Goal: Task Accomplishment & Management: Use online tool/utility

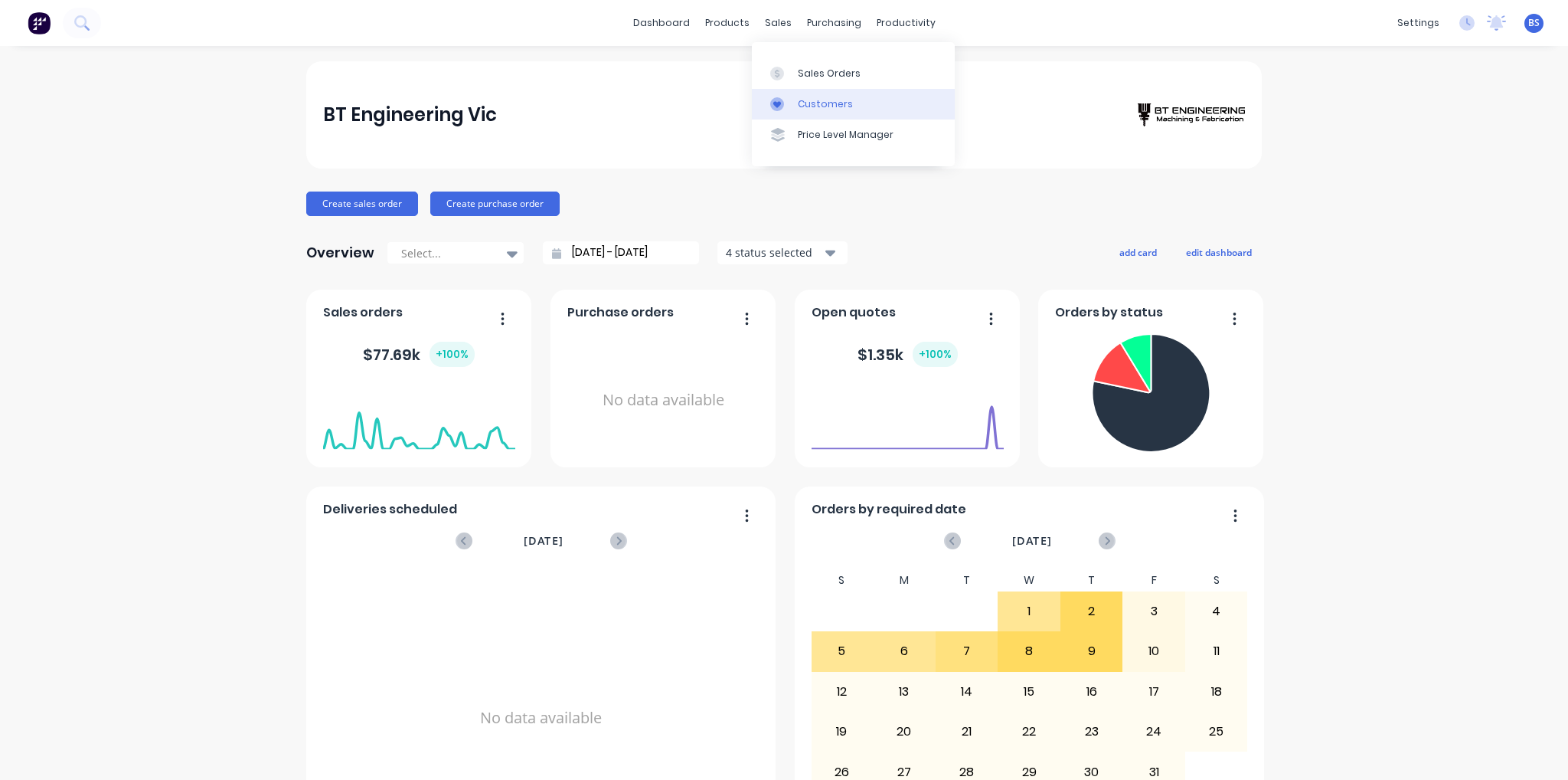
click at [823, 116] on link "Customers" at bounding box center [853, 104] width 203 height 31
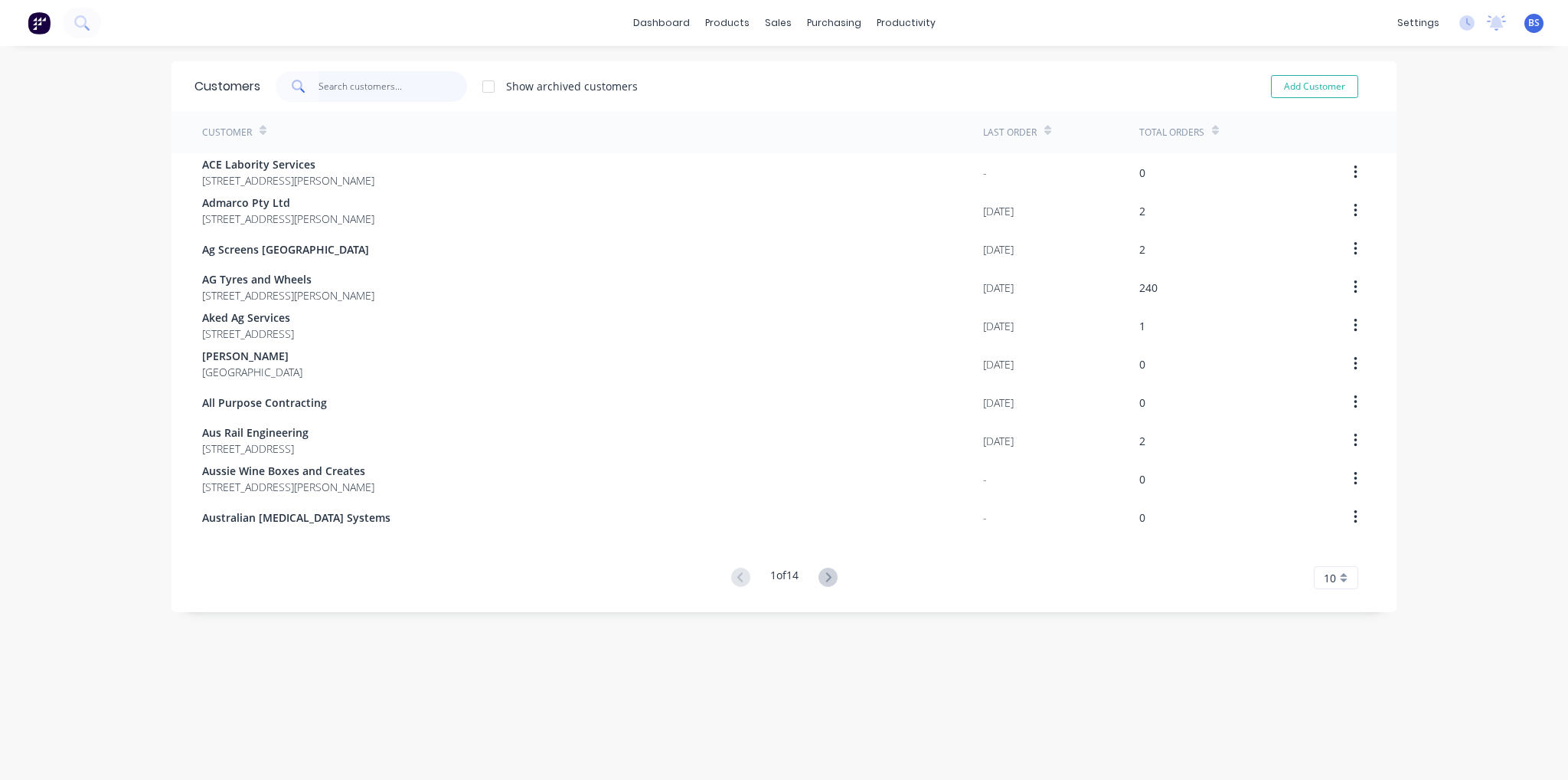
click at [334, 81] on input "text" at bounding box center [393, 86] width 149 height 31
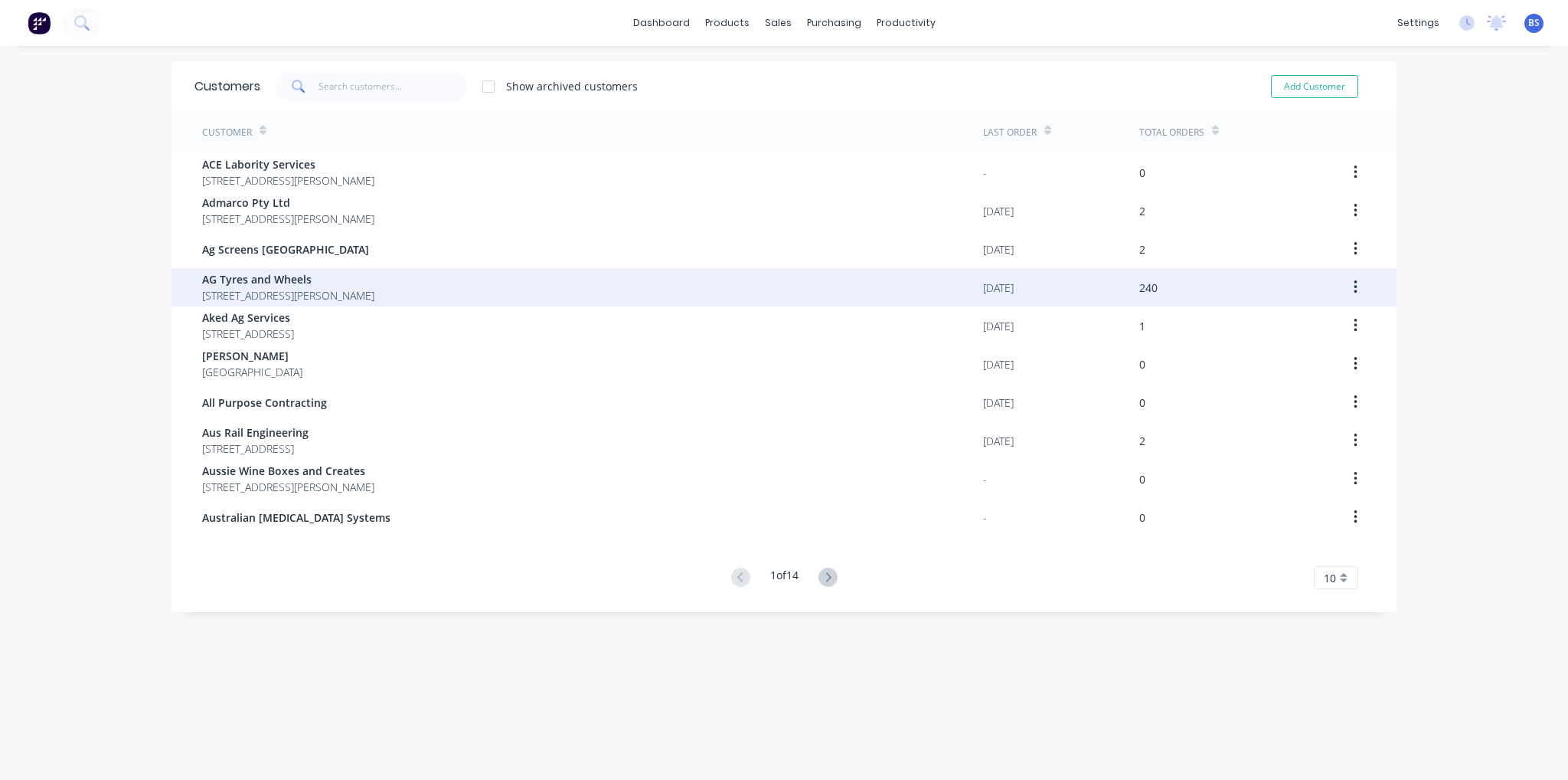
click at [374, 279] on span "AG Tyres and Wheels" at bounding box center [288, 279] width 172 height 16
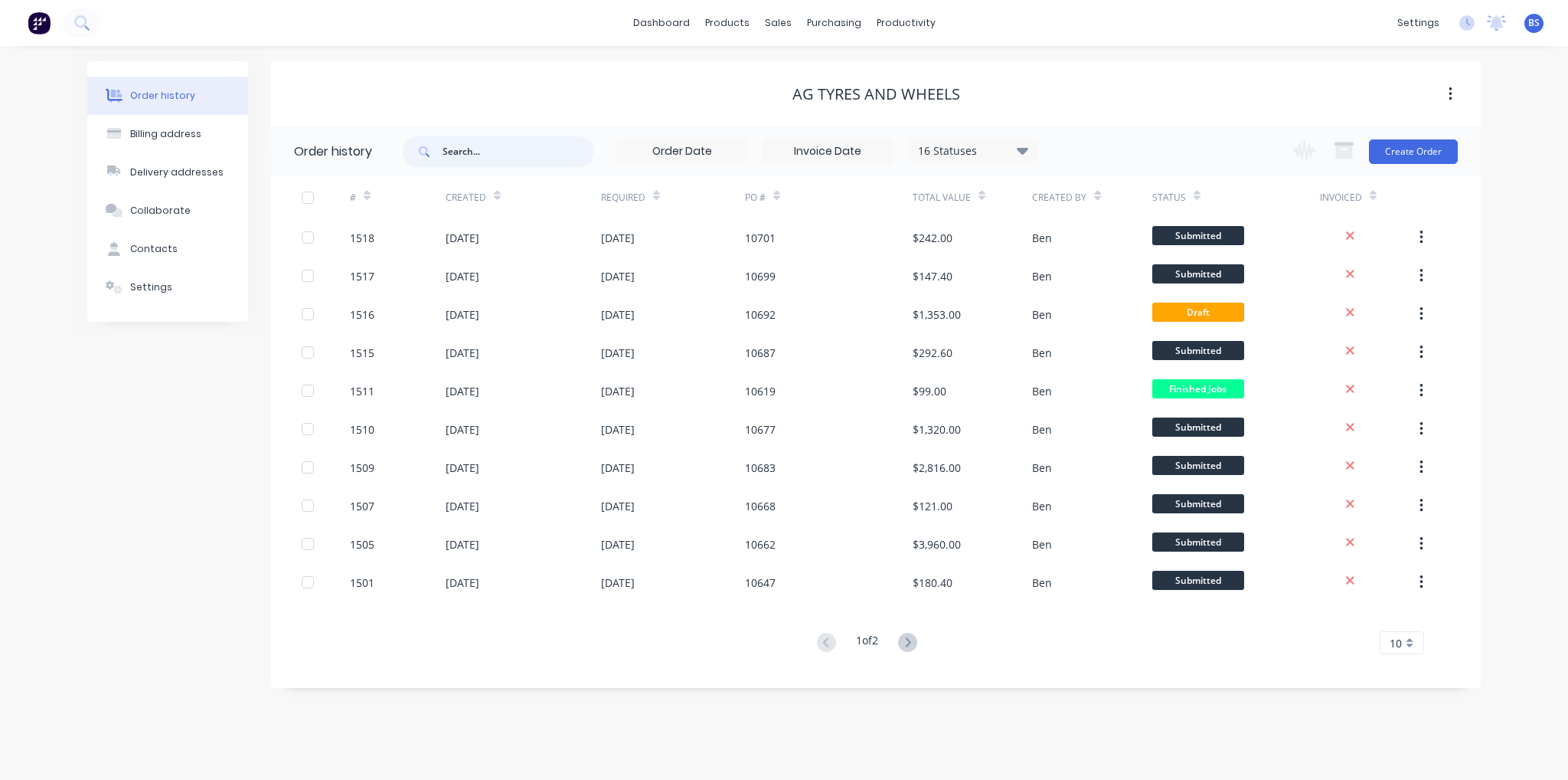
click at [460, 153] on input "text" at bounding box center [518, 152] width 152 height 31
type input "10"
click at [460, 153] on input "10" at bounding box center [518, 152] width 152 height 31
type input "10692"
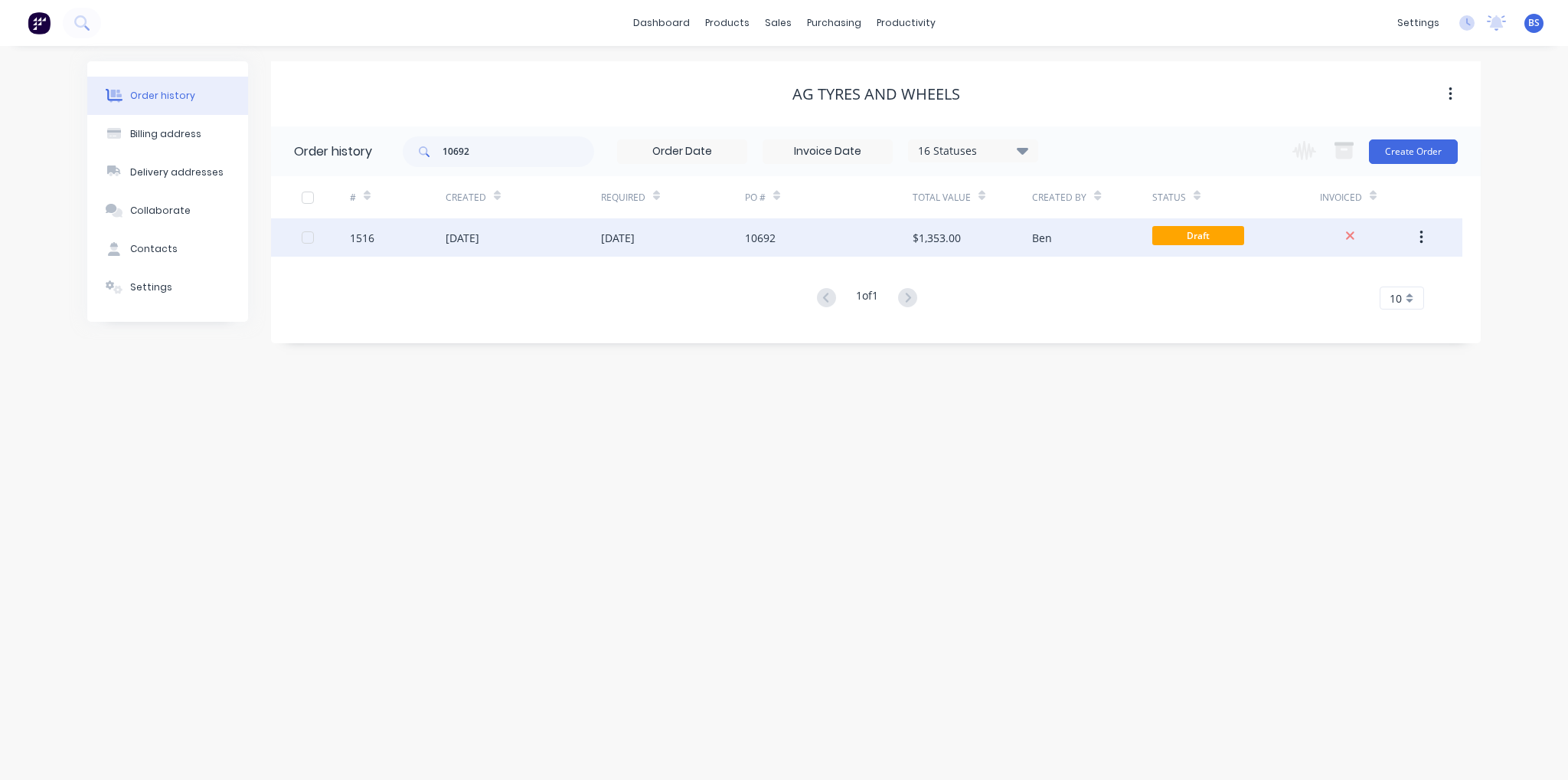
click at [627, 231] on div "[DATE]" at bounding box center [618, 238] width 34 height 16
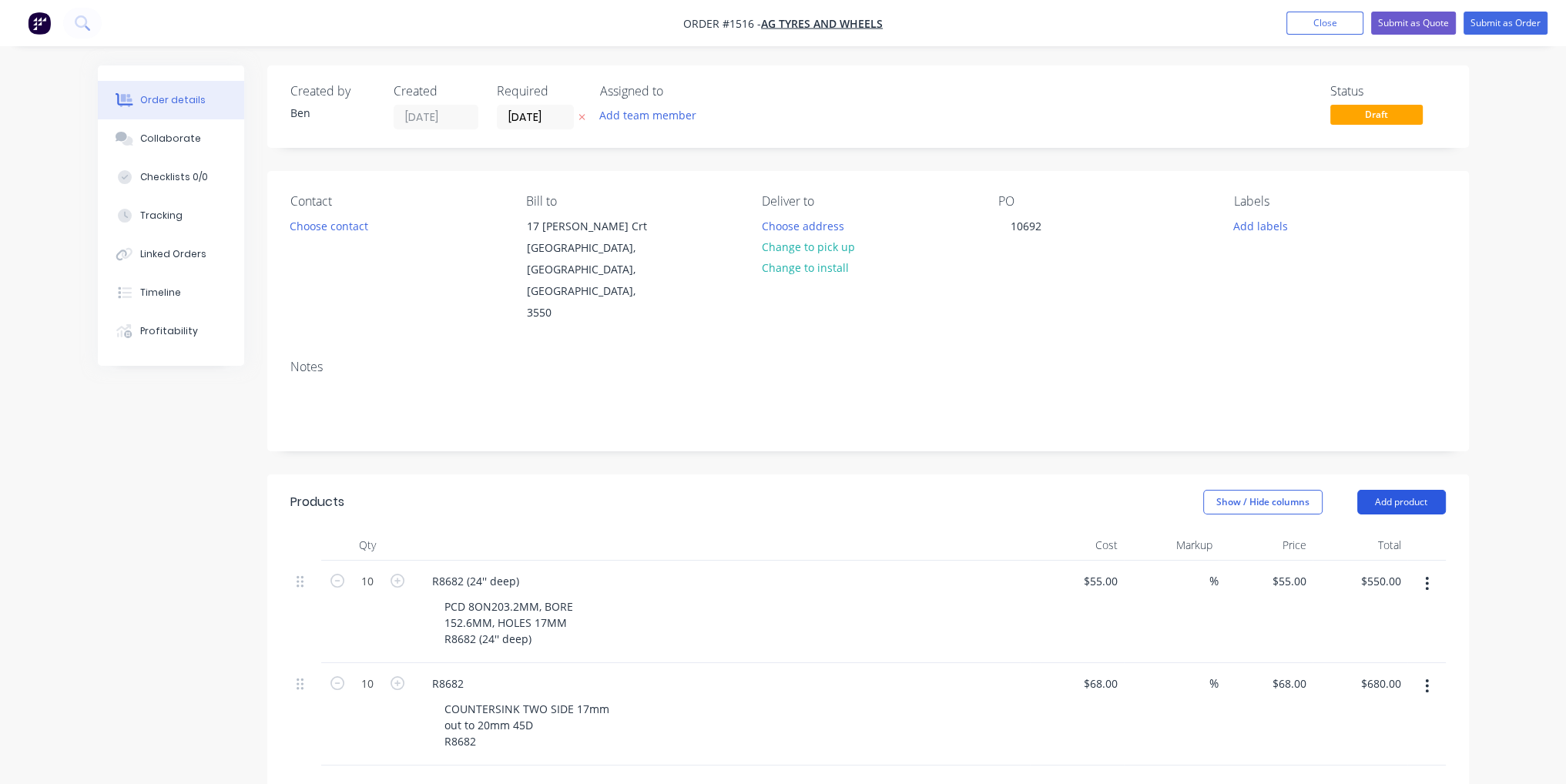
click at [1412, 490] on button "Add product" at bounding box center [1402, 501] width 89 height 24
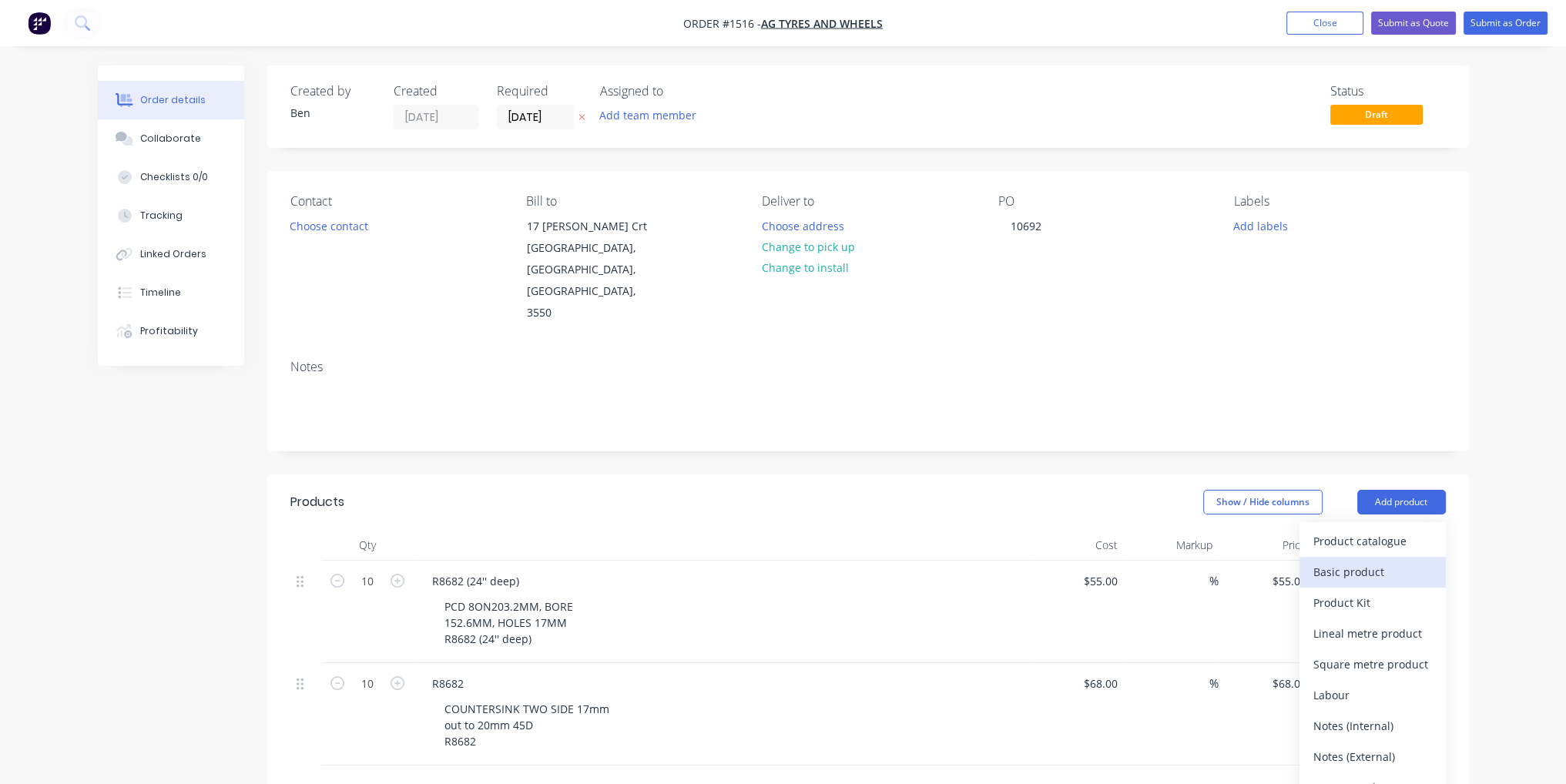
click at [1401, 556] on button "Basic product" at bounding box center [1373, 572] width 146 height 31
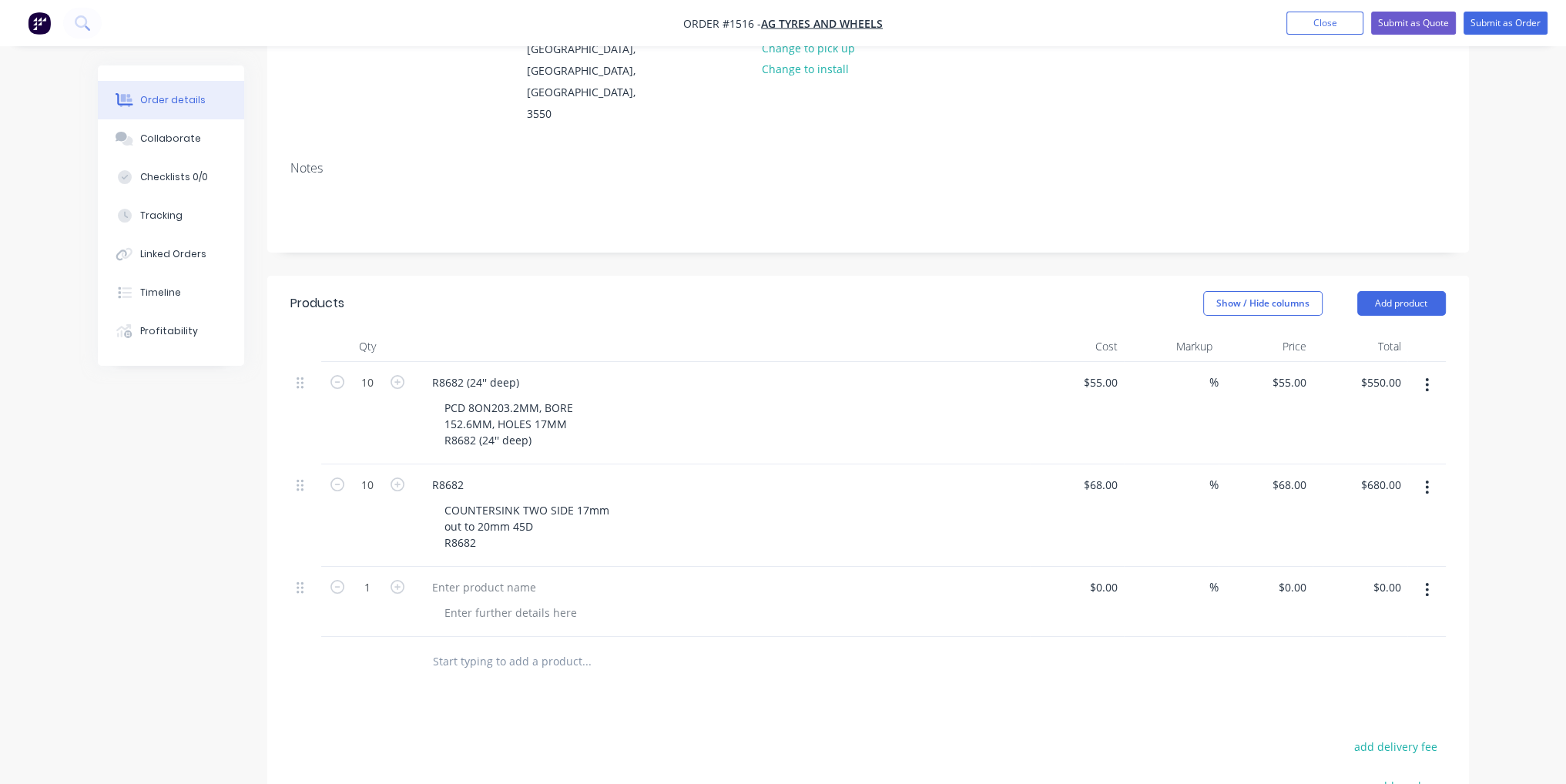
scroll to position [308, 0]
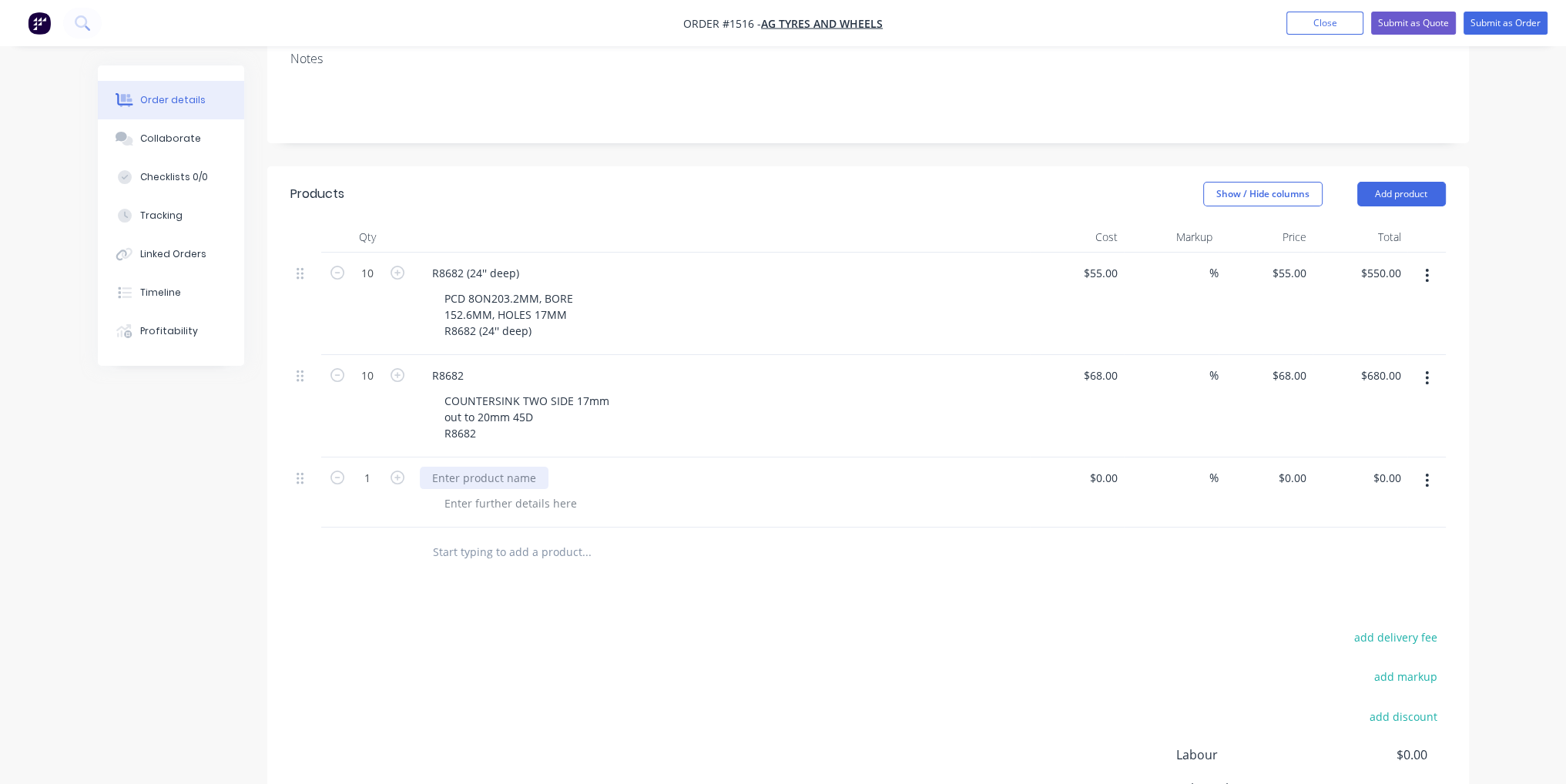
click at [483, 467] on div at bounding box center [484, 478] width 128 height 23
click at [389, 468] on button "button" at bounding box center [398, 476] width 20 height 16
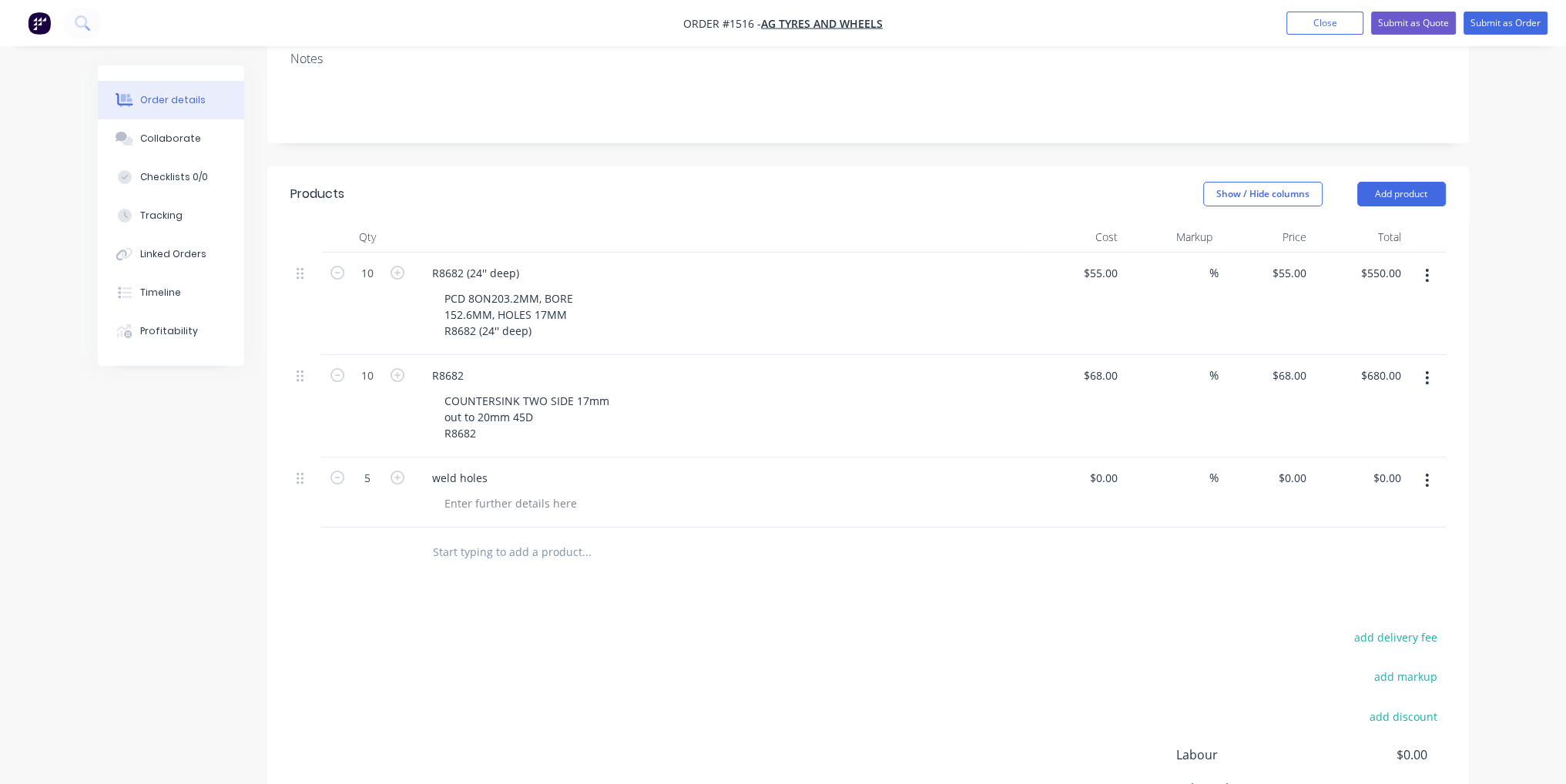
click at [389, 468] on button "button" at bounding box center [398, 476] width 20 height 16
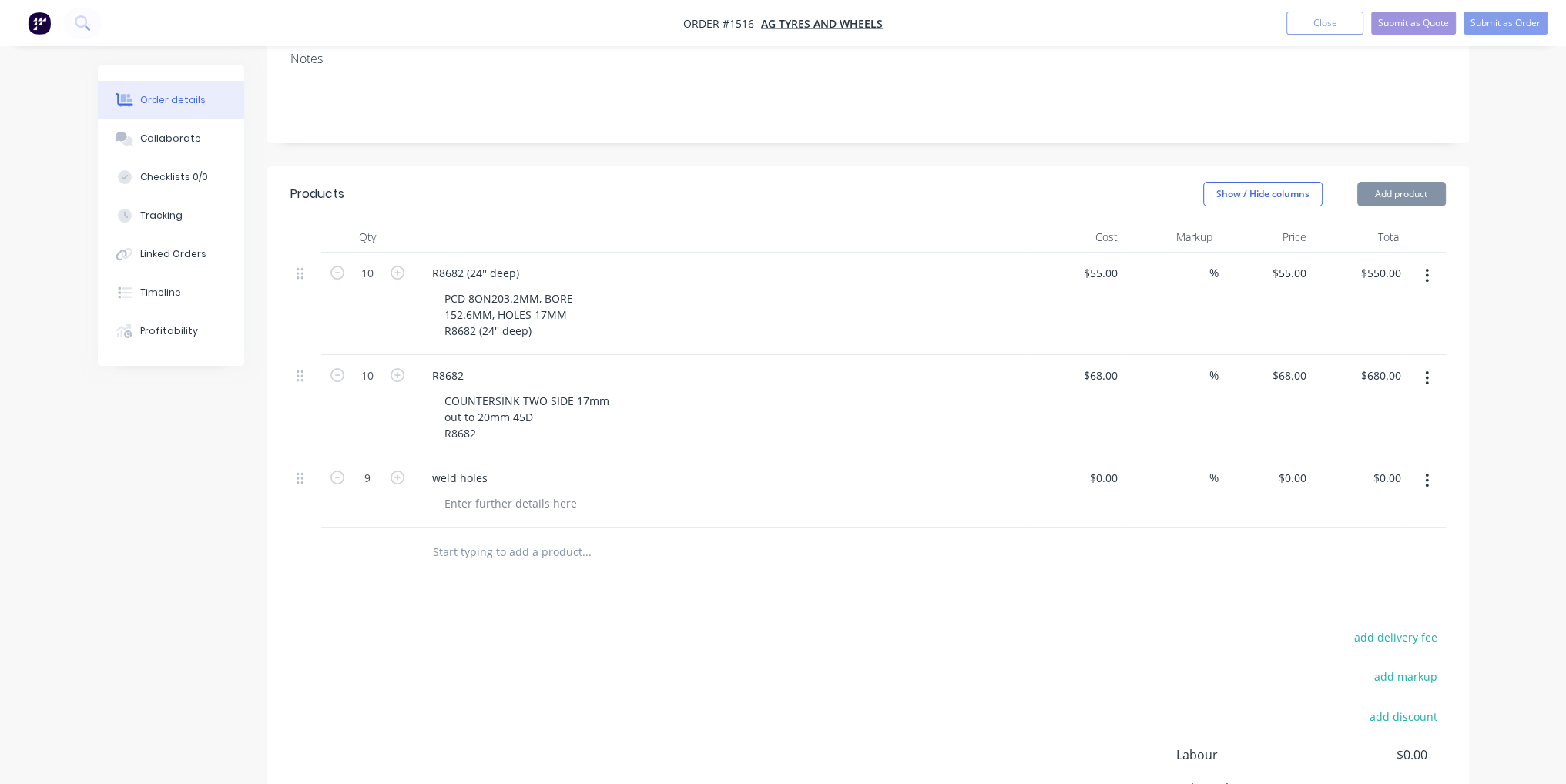
type input "10"
click at [1035, 575] on div "Products Show / Hide columns Add product Qty Cost Markup Price Total 10 R8682 (…" at bounding box center [868, 556] width 1202 height 780
click at [1106, 467] on div at bounding box center [1115, 478] width 18 height 23
type input "1"
type input "$45.00"
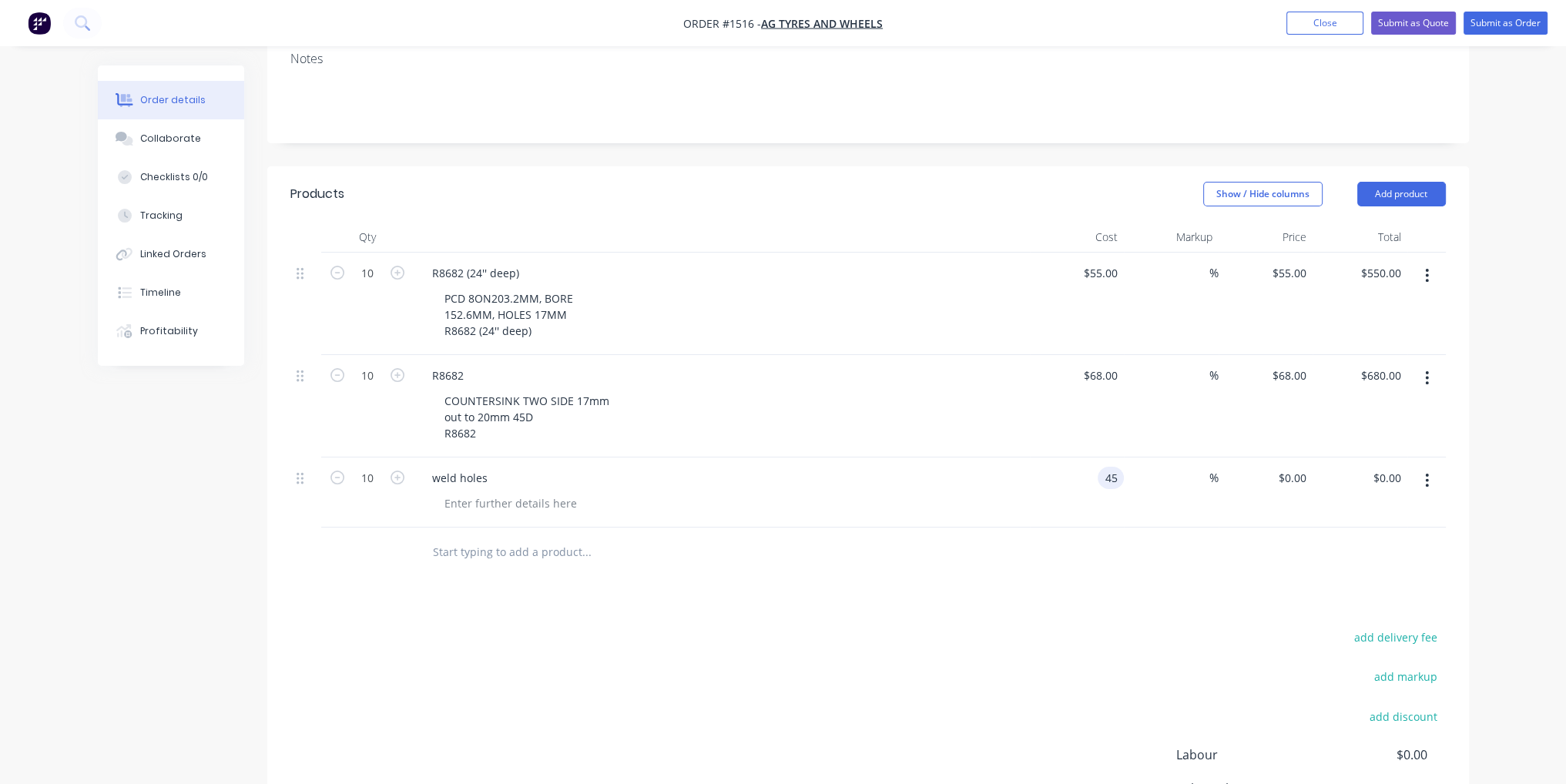
type input "$45.00"
type input "$450.00"
click at [1188, 627] on div "add delivery fee add markup add discount Labour $0.00 Sub total $1,230.00 Margi…" at bounding box center [867, 775] width 1156 height 297
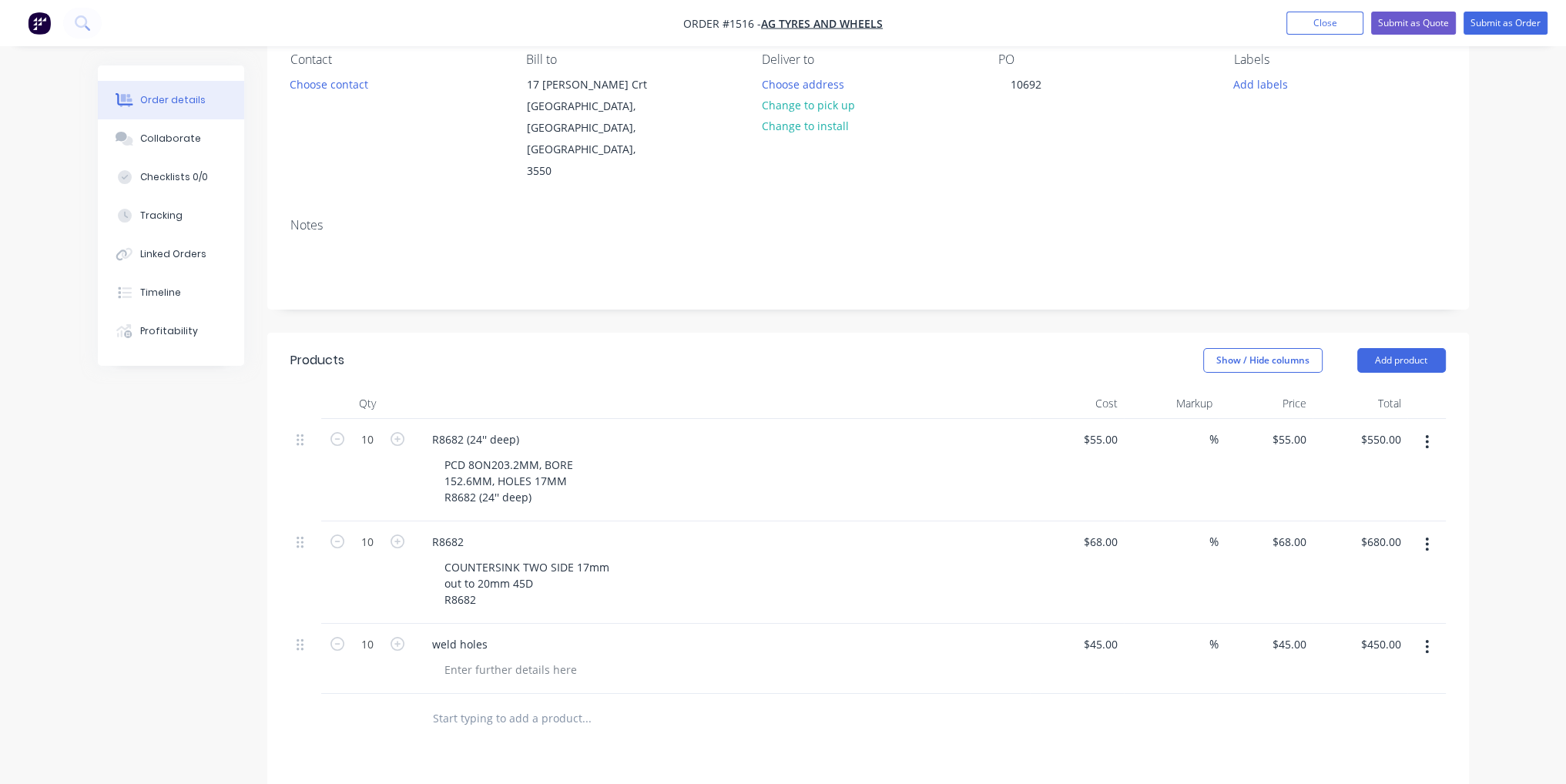
scroll to position [0, 0]
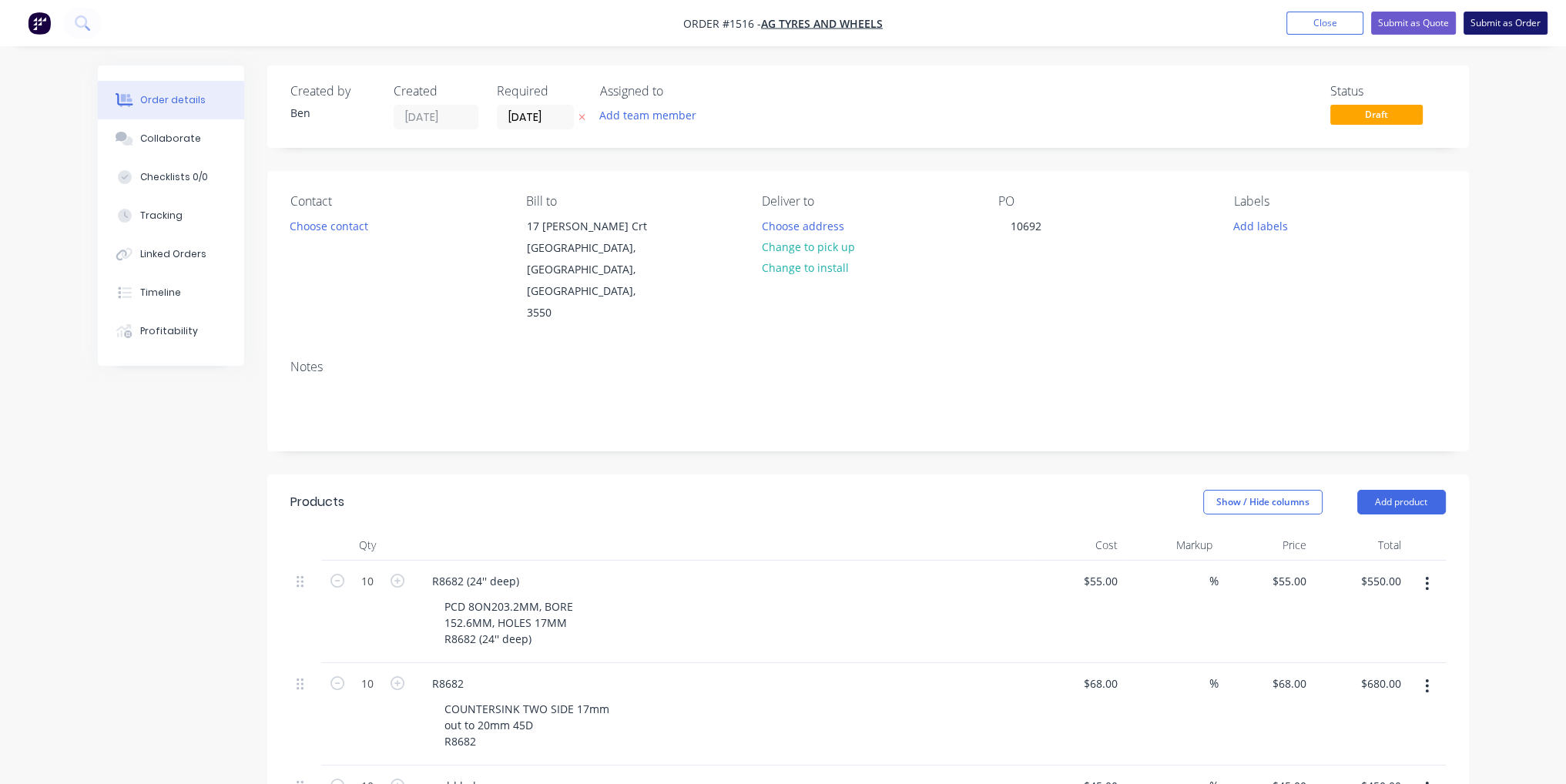
click at [1521, 16] on button "Submit as Order" at bounding box center [1505, 23] width 84 height 23
